Goal: Navigation & Orientation: Find specific page/section

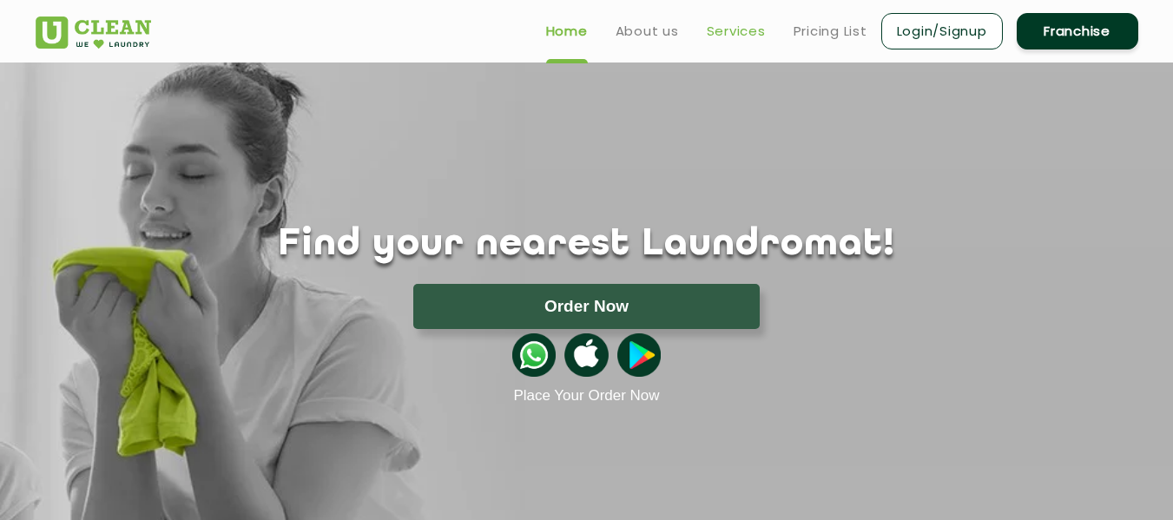
click at [721, 41] on link "Services" at bounding box center [736, 31] width 59 height 21
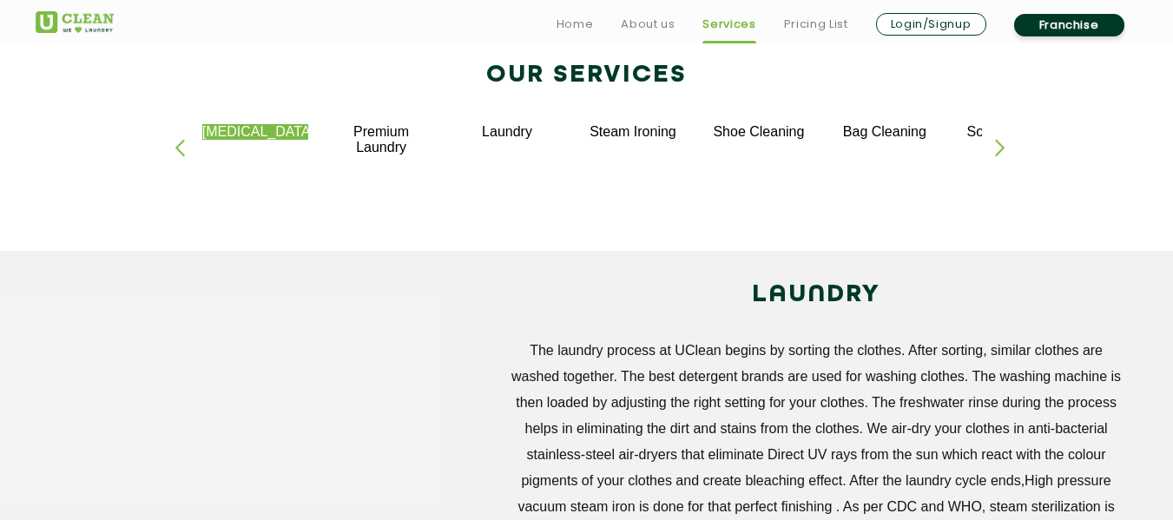
scroll to position [385, 0]
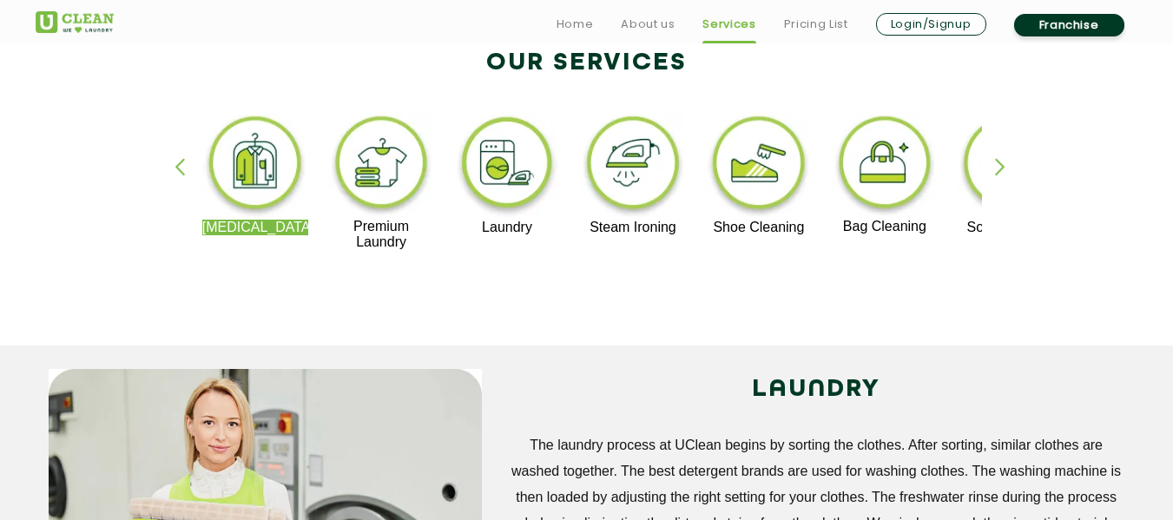
click at [991, 158] on div "[MEDICAL_DATA] Premium Laundry Laundry Steam Ironing Shoe Cleaning Bag Cleaning…" at bounding box center [587, 189] width 1129 height 313
click at [1003, 166] on div "button" at bounding box center [1008, 182] width 26 height 48
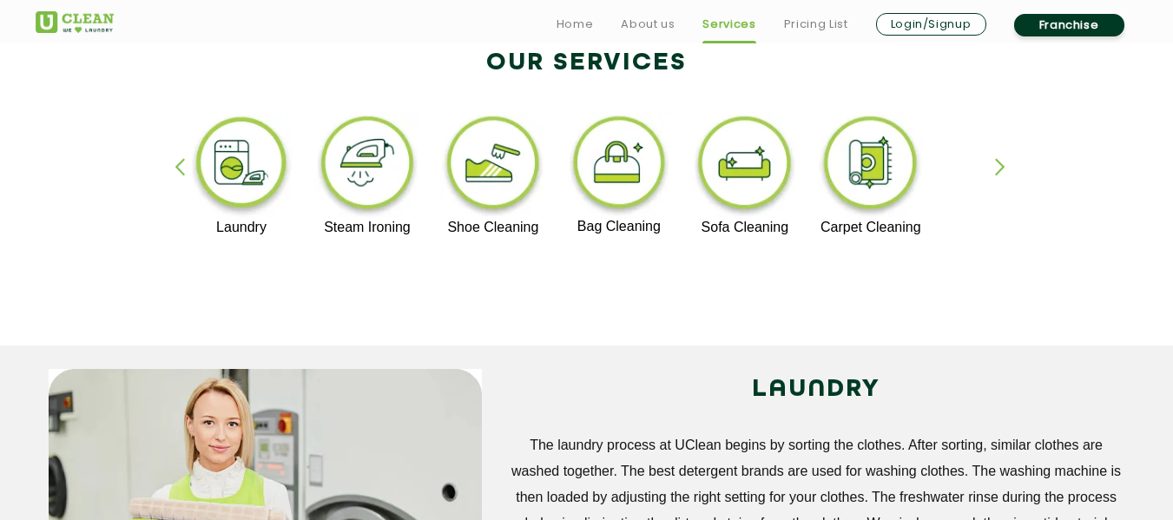
click at [1003, 166] on div "button" at bounding box center [1008, 182] width 26 height 48
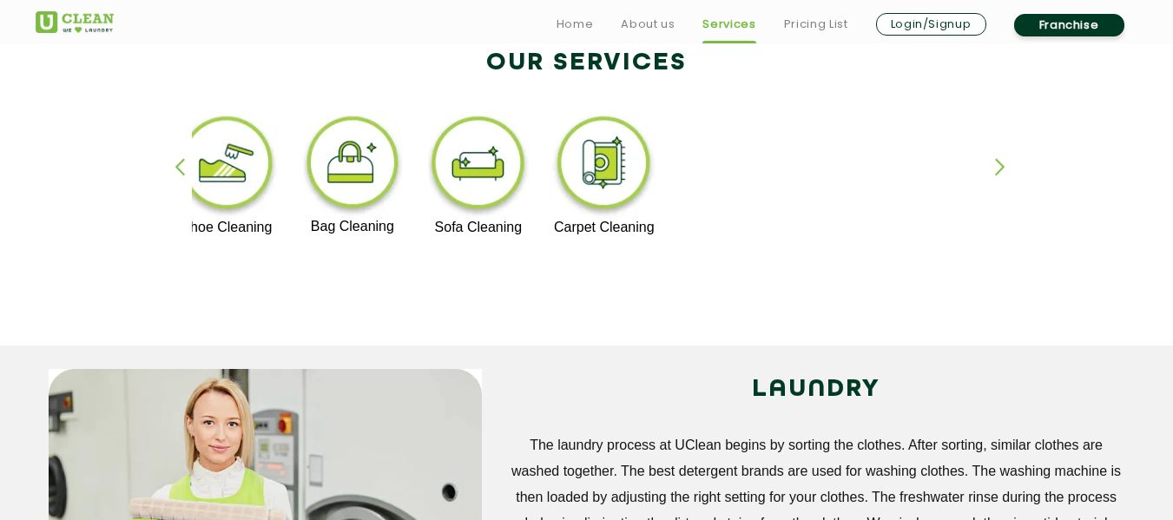
click at [613, 165] on img at bounding box center [603, 166] width 107 height 108
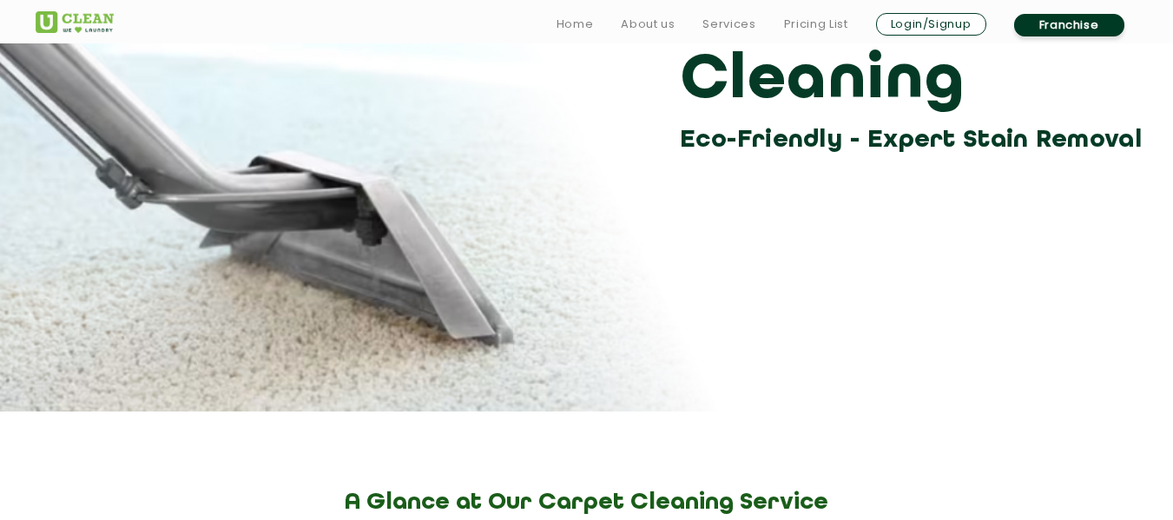
scroll to position [272, 0]
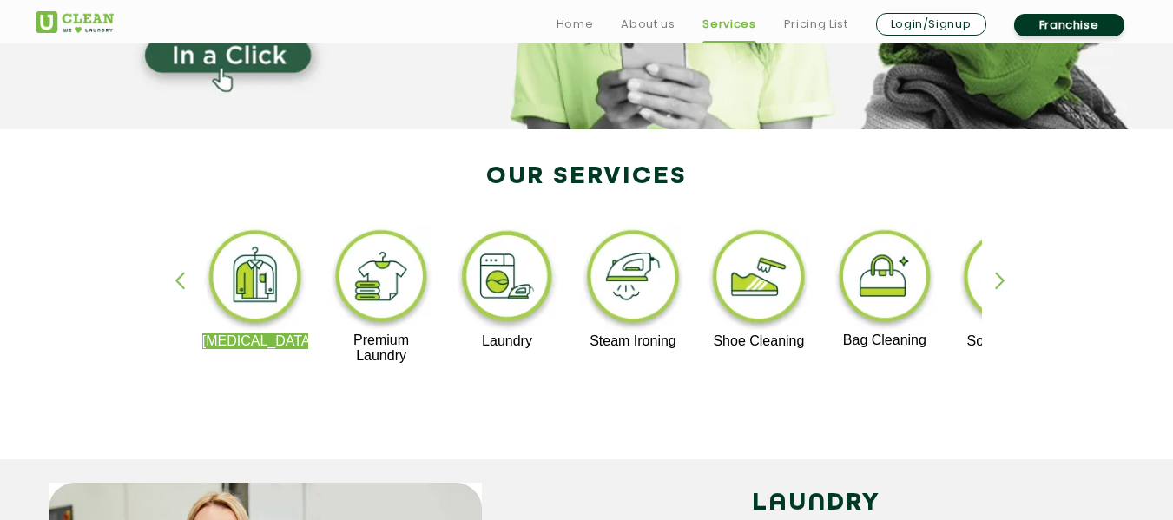
scroll to position [385, 0]
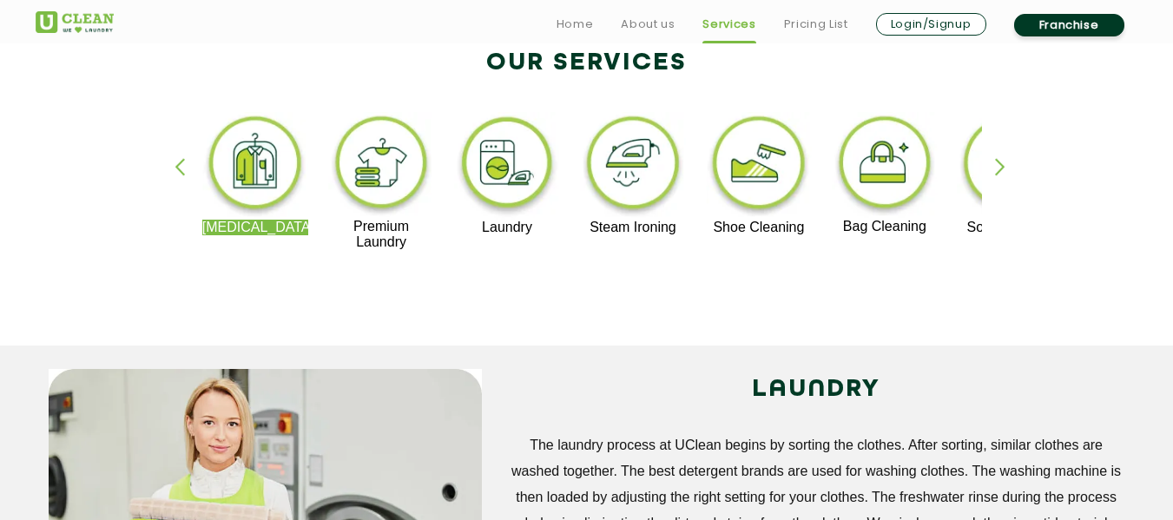
click at [529, 217] on img at bounding box center [507, 166] width 107 height 108
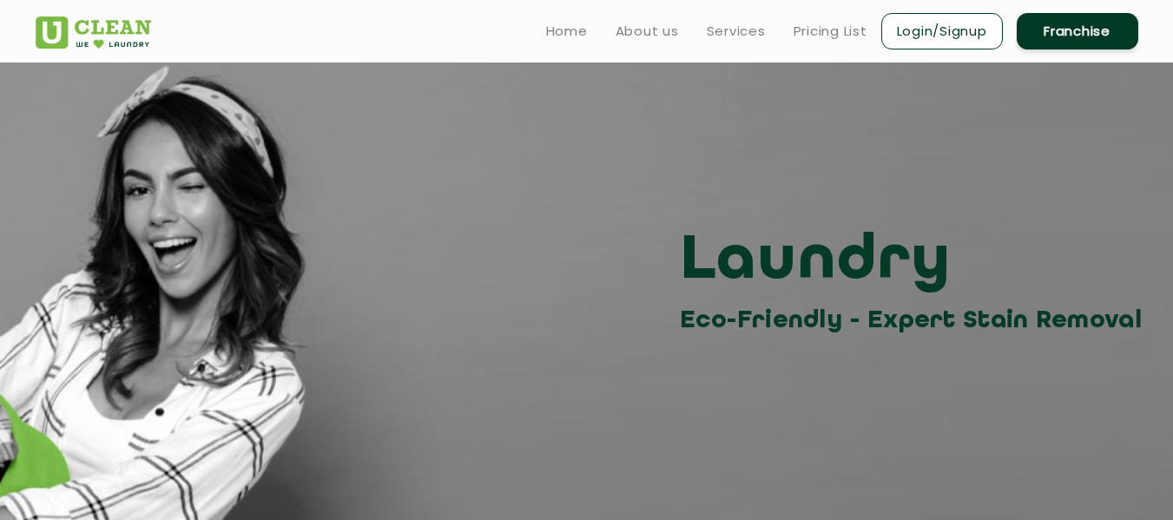
scroll to position [385, 0]
